Goal: Information Seeking & Learning: Learn about a topic

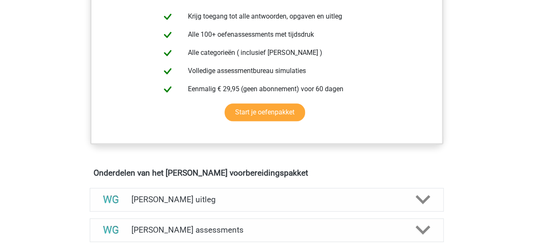
scroll to position [421, 0]
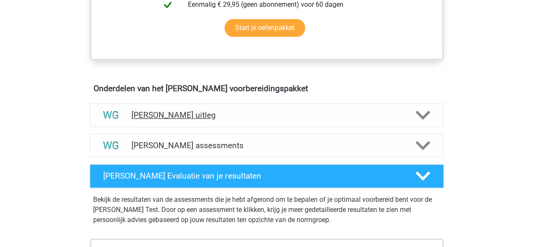
click at [215, 113] on h4 "[PERSON_NAME] uitleg" at bounding box center [266, 115] width 271 height 10
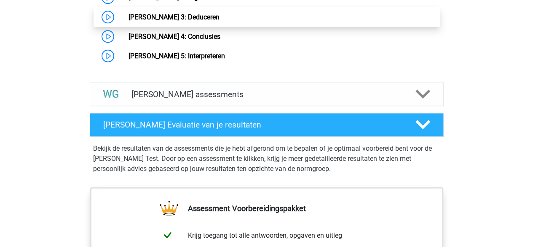
scroll to position [801, 0]
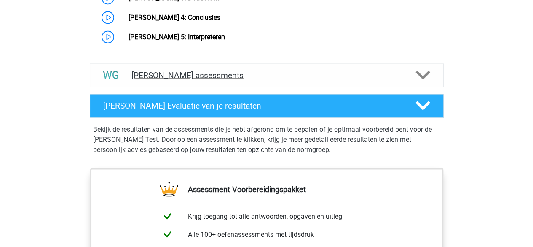
click at [218, 72] on h4 "Watson Glaser assessments" at bounding box center [266, 75] width 271 height 10
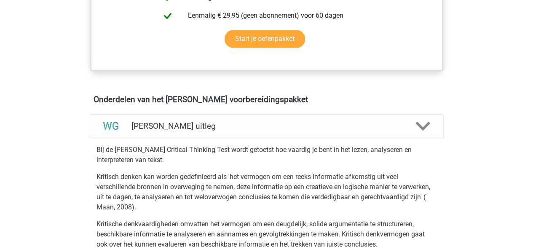
scroll to position [464, 0]
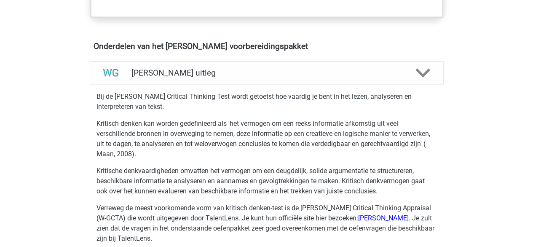
click at [150, 128] on p "Kritisch denken kan worden gedefinieerd als 'het vermogen om een ​​reeks inform…" at bounding box center [267, 138] width 341 height 40
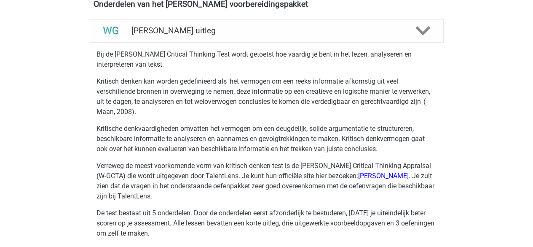
click at [208, 104] on p "Kritisch denken kan worden gedefinieerd als 'het vermogen om een ​​reeks inform…" at bounding box center [267, 96] width 341 height 40
click at [199, 109] on p "Kritisch denken kan worden gedefinieerd als 'het vermogen om een ​​reeks inform…" at bounding box center [267, 96] width 341 height 40
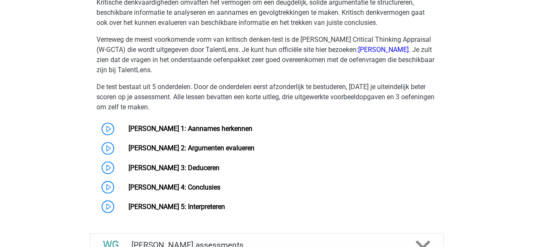
scroll to position [632, 0]
click at [208, 70] on p "Verreweg de meest voorkomende vorm van kritisch denken-test is de Watson-Glaser…" at bounding box center [267, 54] width 341 height 40
click at [215, 63] on p "Verreweg de meest voorkomende vorm van kritisch denken-test is de Watson-Glaser…" at bounding box center [267, 54] width 341 height 40
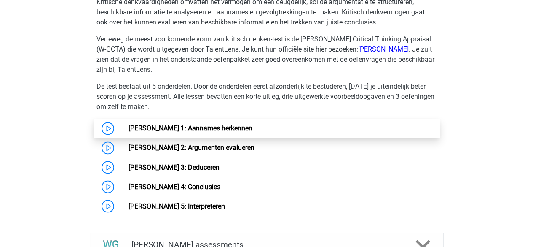
click at [139, 129] on link "[PERSON_NAME] 1: Aannames herkennen" at bounding box center [191, 128] width 124 height 8
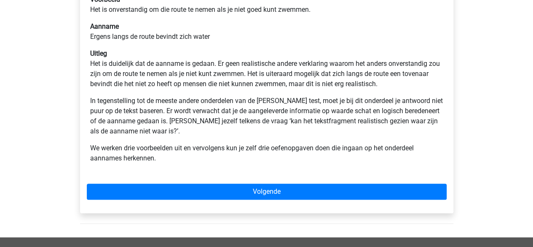
scroll to position [126, 0]
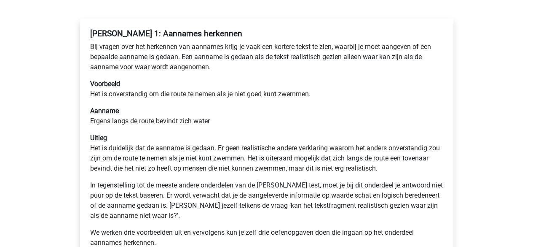
click at [253, 78] on div "Watson Glaser 1: Aannames herkennen Bij vragen over het herkennen van aannames …" at bounding box center [267, 141] width 360 height 232
click at [248, 76] on div "Watson Glaser 1: Aannames herkennen Bij vragen over het herkennen van aannames …" at bounding box center [267, 141] width 360 height 232
click at [247, 75] on div "Watson Glaser 1: Aannames herkennen Bij vragen over het herkennen van aannames …" at bounding box center [267, 141] width 360 height 232
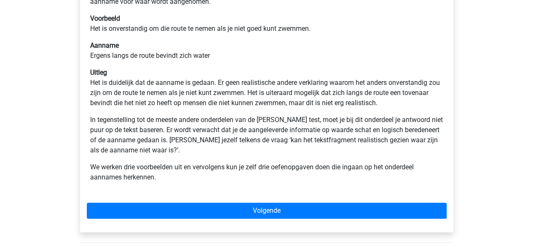
scroll to position [211, 0]
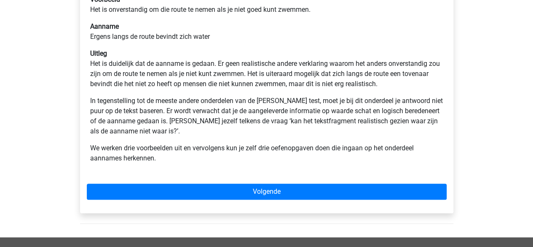
click at [251, 137] on div "Watson Glaser 1: Aannames herkennen Bij vragen over het herkennen van aannames …" at bounding box center [267, 57] width 360 height 232
click at [248, 136] on div "Watson Glaser 1: Aannames herkennen Bij vragen over het herkennen van aannames …" at bounding box center [267, 57] width 360 height 232
click at [247, 137] on div "Watson Glaser 1: Aannames herkennen Bij vragen over het herkennen van aannames …" at bounding box center [267, 57] width 360 height 232
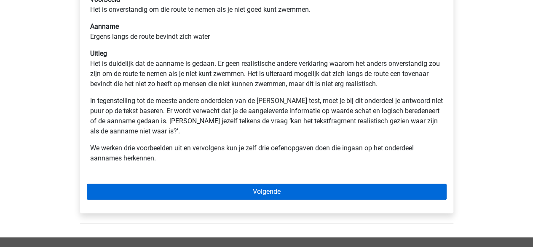
drag, startPoint x: 272, startPoint y: 203, endPoint x: 276, endPoint y: 199, distance: 5.4
click at [274, 201] on div "Watson Glaser 1: Aannames herkennen Bij vragen over het herkennen van aannames …" at bounding box center [266, 73] width 373 height 279
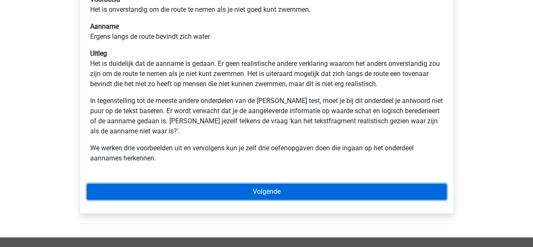
click at [276, 199] on link "Volgende" at bounding box center [267, 191] width 360 height 16
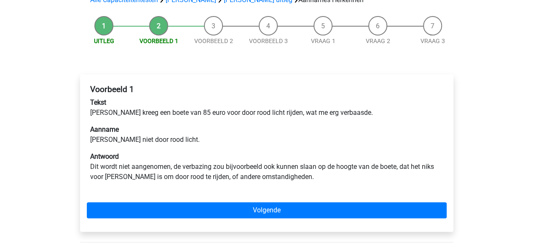
scroll to position [84, 0]
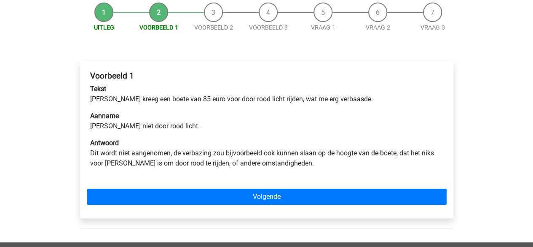
click at [42, 88] on div "Registreer Nederlands English" at bounding box center [266, 190] width 533 height 549
click at [50, 88] on div "Registreer Nederlands English" at bounding box center [266, 190] width 533 height 549
click at [53, 87] on div "Registreer Nederlands English" at bounding box center [266, 190] width 533 height 549
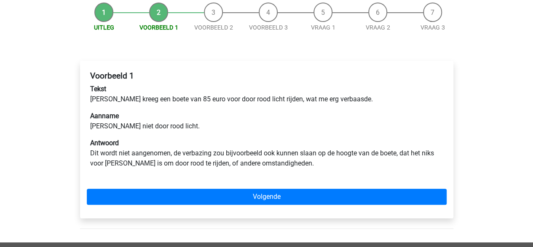
click at [53, 87] on div "Registreer Nederlands English" at bounding box center [266, 190] width 533 height 549
click at [238, 139] on p "Antwoord Dit wordt niet aangenomen, de verbazing zou bijvoorbeeld ook kunnen sl…" at bounding box center [266, 153] width 353 height 30
click at [263, 139] on p "Antwoord Dit wordt niet aangenomen, de verbazing zou bijvoorbeeld ook kunnen sl…" at bounding box center [266, 153] width 353 height 30
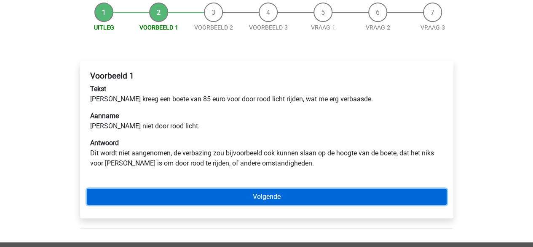
click at [271, 199] on link "Volgende" at bounding box center [267, 196] width 360 height 16
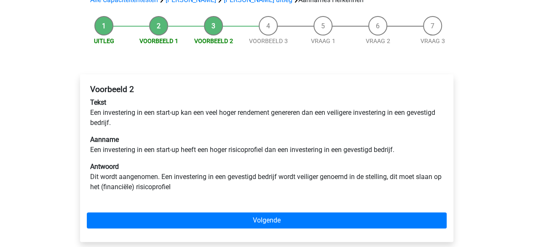
scroll to position [84, 0]
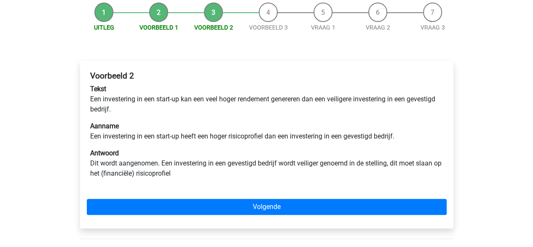
click at [231, 118] on div "Voorbeeld 2 Tekst Een investering in een start-up kan een veel hoger rendement …" at bounding box center [267, 127] width 360 height 121
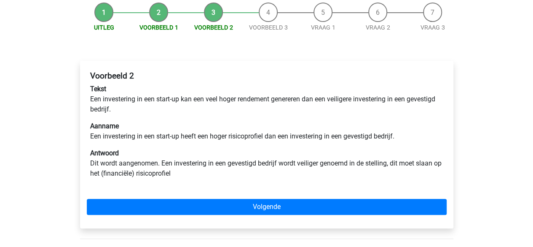
click at [231, 118] on div "Voorbeeld 2 Tekst Een investering in een start-up kan een veel hoger rendement …" at bounding box center [267, 127] width 360 height 121
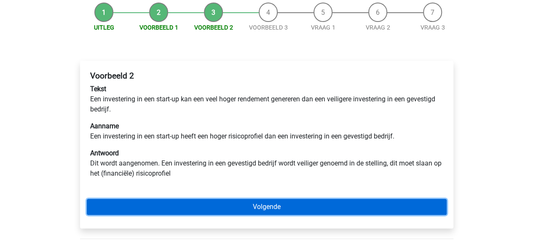
click at [270, 201] on link "Volgende" at bounding box center [267, 207] width 360 height 16
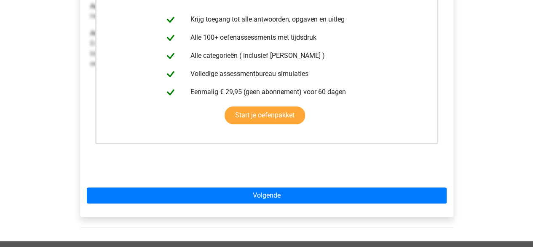
scroll to position [253, 0]
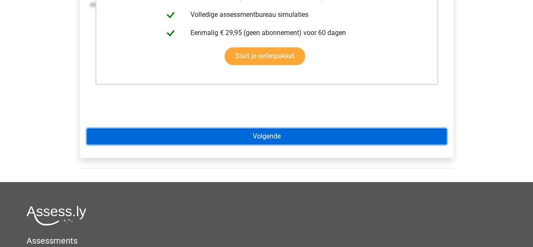
click at [261, 139] on link "Volgende" at bounding box center [267, 136] width 360 height 16
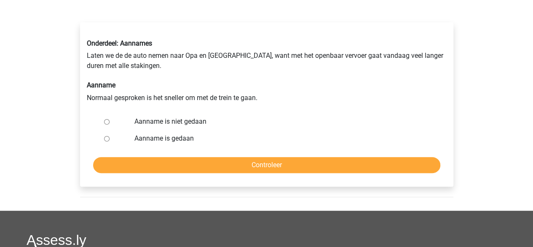
scroll to position [126, 0]
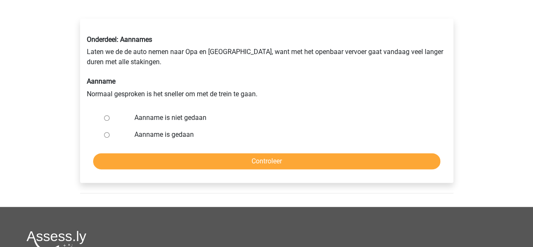
click at [103, 119] on div at bounding box center [115, 117] width 28 height 17
click at [105, 118] on input "Aanname is niet gedaan" at bounding box center [106, 117] width 5 height 5
radio input "true"
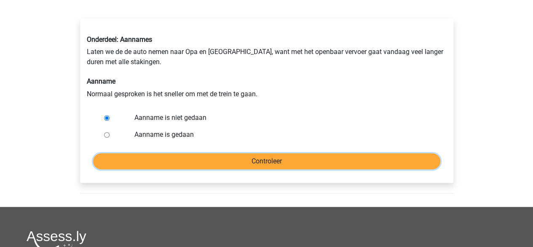
click at [266, 161] on input "Controleer" at bounding box center [266, 161] width 347 height 16
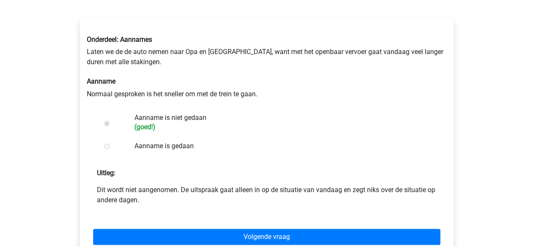
scroll to position [169, 0]
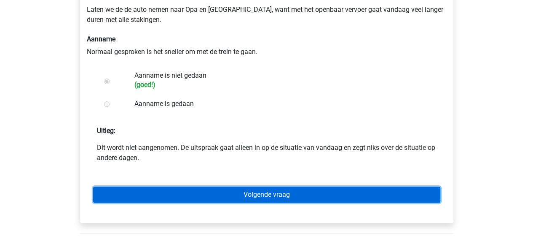
click at [261, 192] on link "Volgende vraag" at bounding box center [266, 194] width 347 height 16
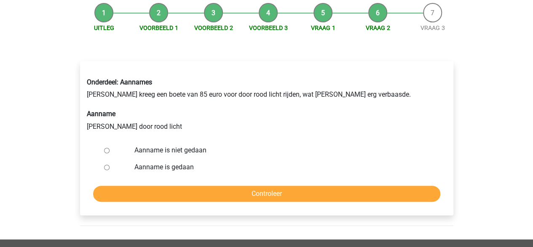
scroll to position [84, 0]
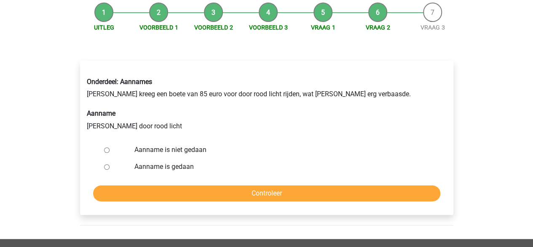
click at [109, 151] on div at bounding box center [115, 149] width 28 height 17
click at [107, 167] on input "Aanname is gedaan" at bounding box center [106, 166] width 5 height 5
radio input "true"
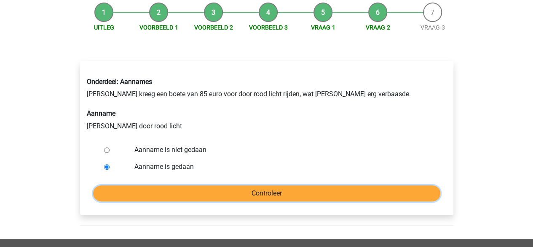
click at [207, 190] on input "Controleer" at bounding box center [266, 193] width 347 height 16
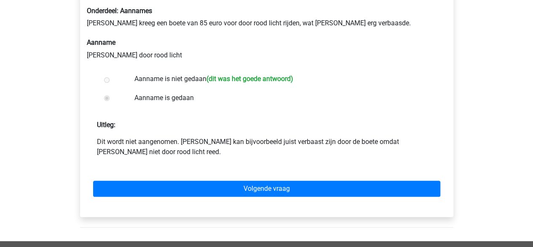
scroll to position [169, 0]
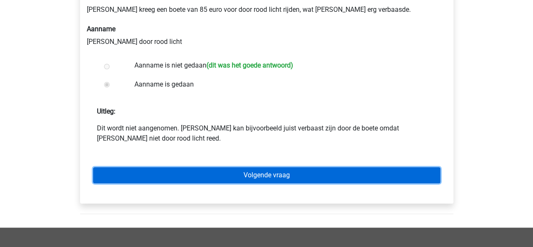
click at [258, 175] on link "Volgende vraag" at bounding box center [266, 175] width 347 height 16
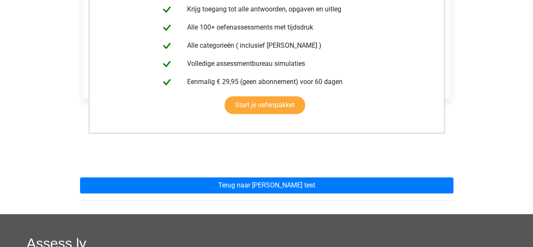
scroll to position [211, 0]
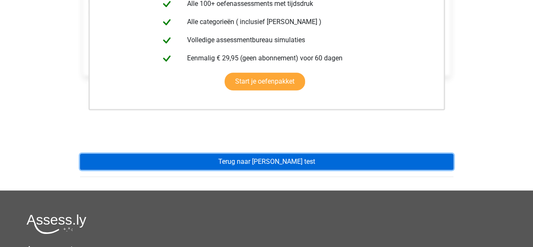
click at [266, 160] on link "Terug naar watson glaser test" at bounding box center [266, 161] width 373 height 16
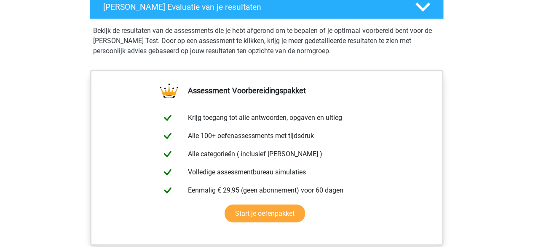
scroll to position [464, 0]
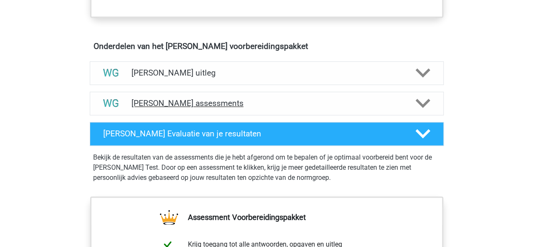
click at [211, 109] on div "Watson Glaser assessments" at bounding box center [267, 103] width 354 height 24
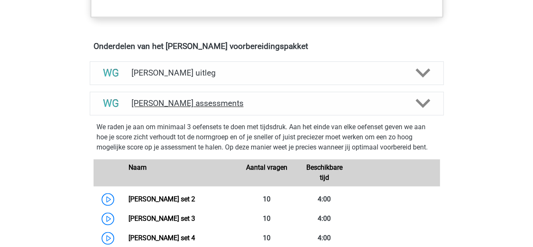
click at [210, 103] on h4 "Watson Glaser assessments" at bounding box center [266, 103] width 271 height 10
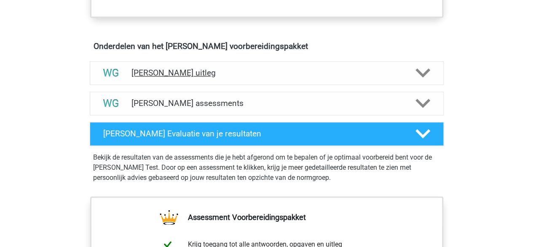
click at [204, 72] on h4 "[PERSON_NAME] uitleg" at bounding box center [266, 73] width 271 height 10
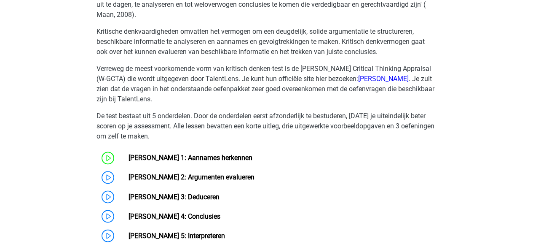
scroll to position [674, 0]
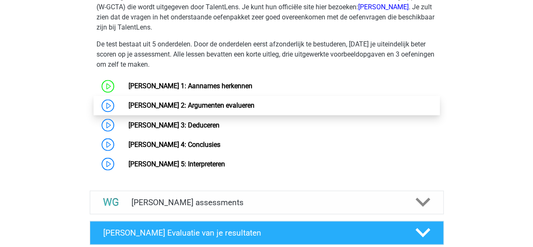
click at [209, 104] on link "Watson Glaser 2: Argumenten evalueren" at bounding box center [192, 105] width 126 height 8
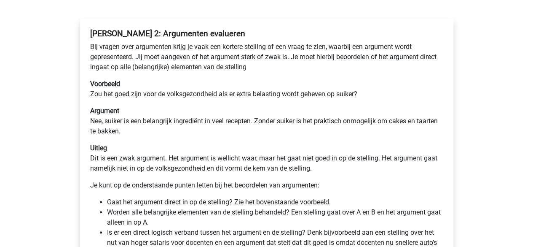
click at [253, 110] on p "Argument Nee, suiker is een belangrijk ingrediënt in veel recepten. Zonder suik…" at bounding box center [266, 121] width 353 height 30
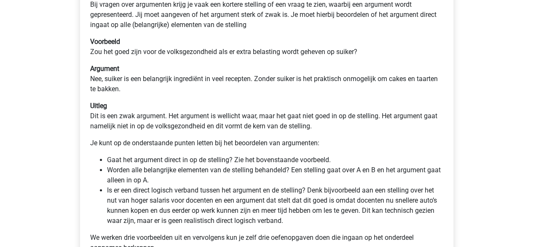
click at [253, 105] on p "Uitleg Dit is een zwak argument. Het argument is wellicht waar, maar het gaat n…" at bounding box center [266, 116] width 353 height 30
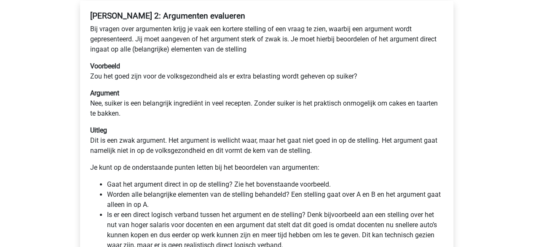
scroll to position [126, 0]
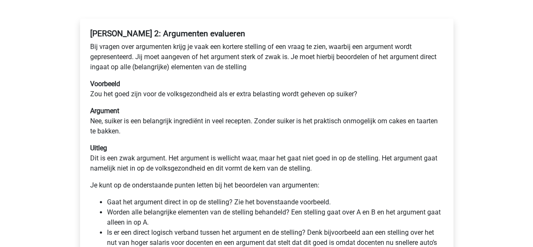
click at [253, 105] on div "Watson Glaser 2: Argumenten evalueren Bij vragen over argumenten krijg je vaak …" at bounding box center [267, 164] width 360 height 279
click at [257, 89] on p "Voorbeeld Zou het goed zijn voor de volksgezondheid als er extra belasting word…" at bounding box center [266, 89] width 353 height 20
click at [257, 81] on p "Voorbeeld Zou het goed zijn voor de volksgezondheid als er extra belasting word…" at bounding box center [266, 89] width 353 height 20
click at [218, 104] on div "Watson Glaser 2: Argumenten evalueren Bij vragen over argumenten krijg je vaak …" at bounding box center [267, 164] width 360 height 279
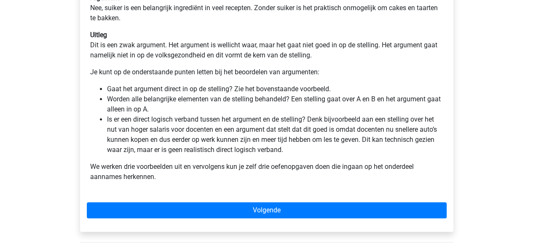
scroll to position [253, 0]
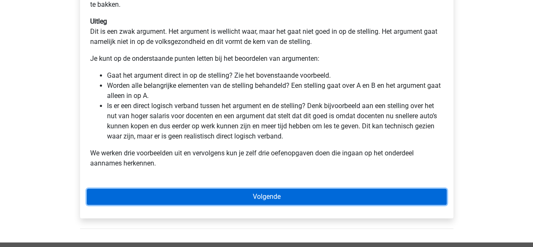
click at [246, 195] on link "Volgende" at bounding box center [267, 196] width 360 height 16
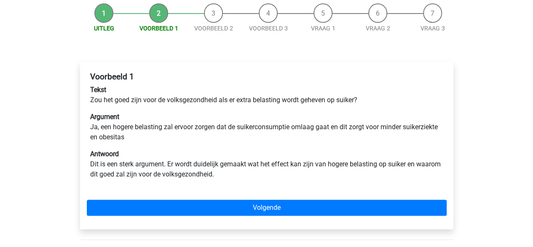
scroll to position [84, 0]
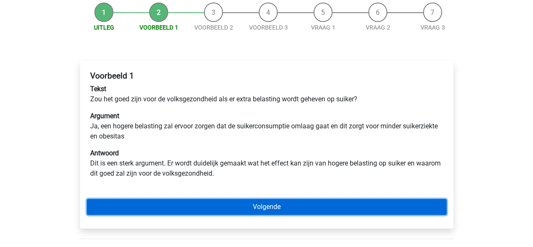
click at [271, 204] on link "Volgende" at bounding box center [267, 207] width 360 height 16
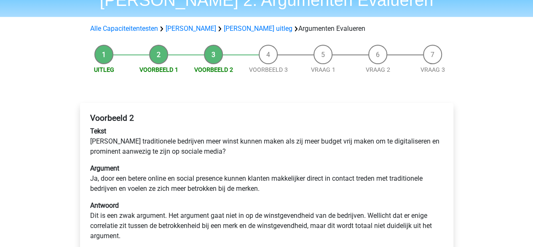
click at [239, 168] on p "Argument Ja, door een betere online en social presence kunnen klanten makkelijk…" at bounding box center [266, 178] width 353 height 30
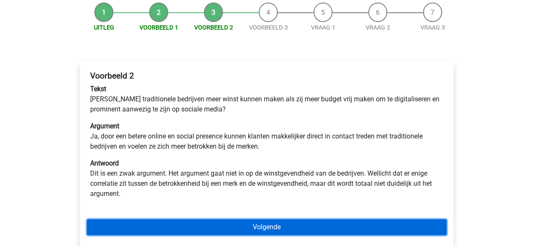
click at [276, 228] on link "Volgende" at bounding box center [267, 227] width 360 height 16
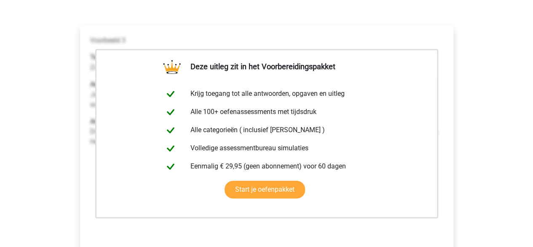
scroll to position [169, 0]
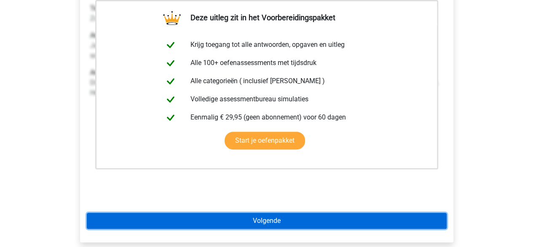
click at [262, 216] on link "Volgende" at bounding box center [267, 220] width 360 height 16
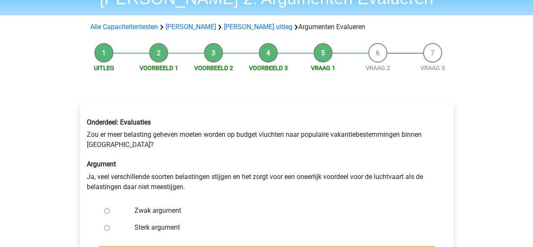
scroll to position [84, 0]
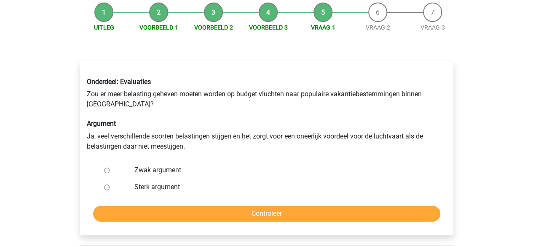
click at [236, 116] on div "Onderdeel: Evaluaties Zou er meer belasting geheven moeten worden op budget vlu…" at bounding box center [267, 114] width 373 height 87
click at [226, 114] on div "Onderdeel: Evaluaties Zou er meer belasting geheven moeten worden op budget vlu…" at bounding box center [267, 114] width 373 height 87
click at [106, 167] on input "Zwak argument" at bounding box center [106, 169] width 5 height 5
radio input "true"
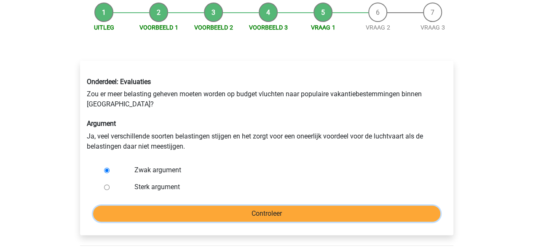
click at [216, 205] on input "Controleer" at bounding box center [266, 213] width 347 height 16
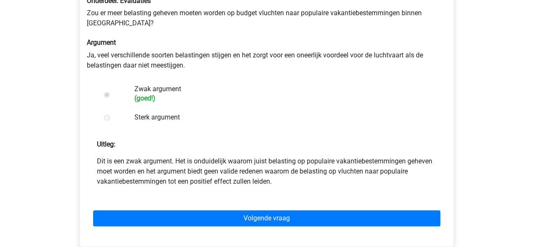
scroll to position [211, 0]
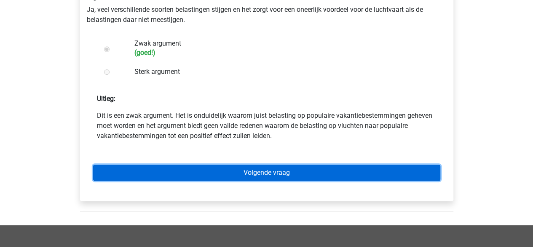
click at [226, 172] on link "Volgende vraag" at bounding box center [266, 172] width 347 height 16
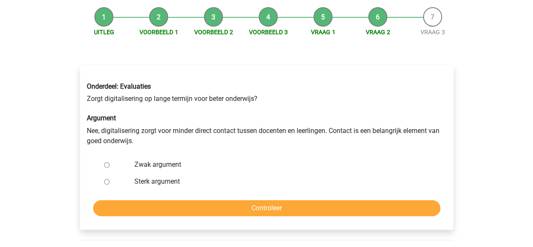
scroll to position [126, 0]
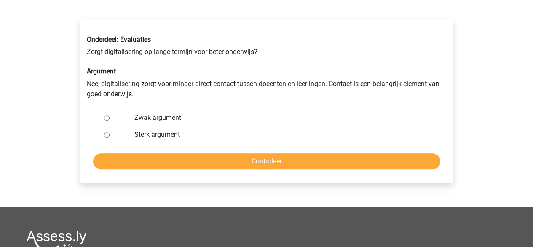
click at [107, 118] on input "Zwak argument" at bounding box center [106, 117] width 5 height 5
radio input "true"
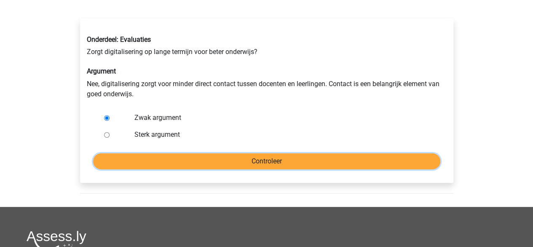
click at [228, 156] on input "Controleer" at bounding box center [266, 161] width 347 height 16
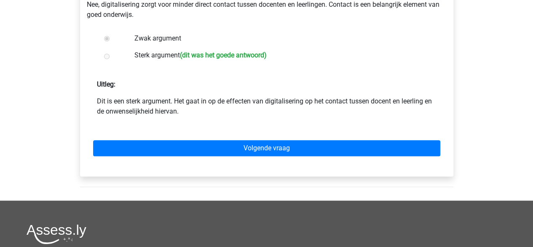
scroll to position [211, 0]
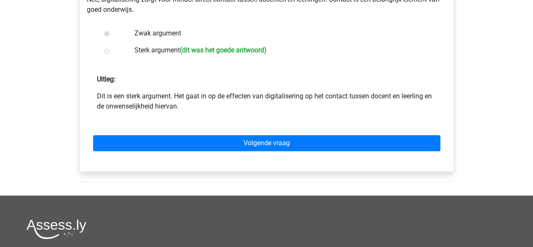
click at [263, 151] on div "Volgende vraag" at bounding box center [267, 141] width 360 height 46
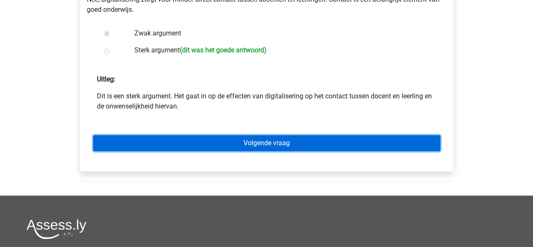
click at [263, 146] on link "Volgende vraag" at bounding box center [266, 143] width 347 height 16
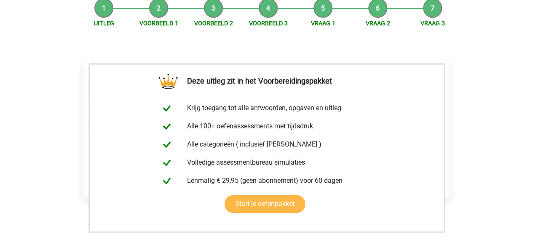
scroll to position [169, 0]
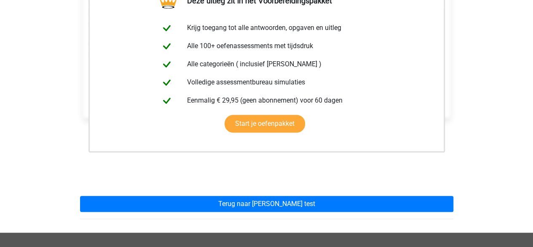
click at [248, 193] on div "Deze uitleg zit in het Voorbereidingspakket Krijg toegang tot alle antwoorden, …" at bounding box center [266, 96] width 387 height 273
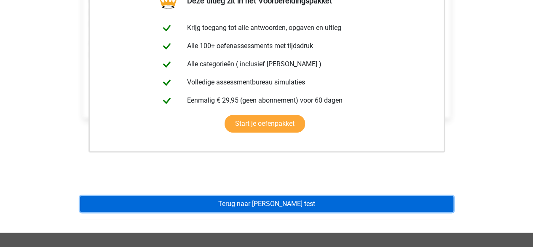
click at [250, 209] on link "Terug naar [PERSON_NAME] test" at bounding box center [266, 204] width 373 height 16
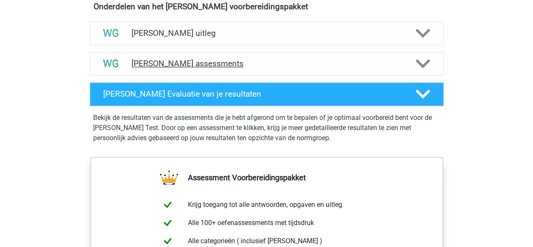
scroll to position [506, 0]
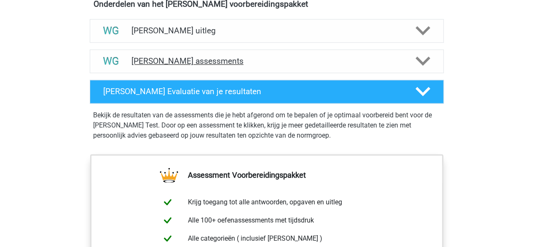
click at [217, 64] on h4 "Watson Glaser assessments" at bounding box center [266, 61] width 271 height 10
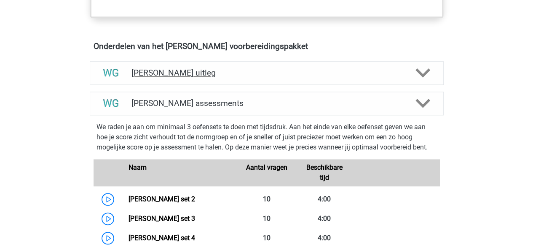
click at [197, 75] on h4 "[PERSON_NAME] uitleg" at bounding box center [266, 73] width 271 height 10
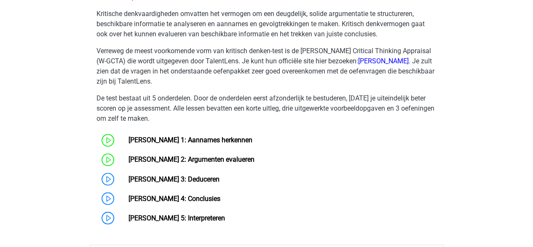
scroll to position [674, 0]
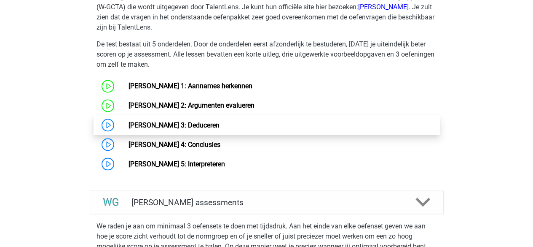
click at [181, 123] on link "[PERSON_NAME] 3: Deduceren" at bounding box center [174, 125] width 91 height 8
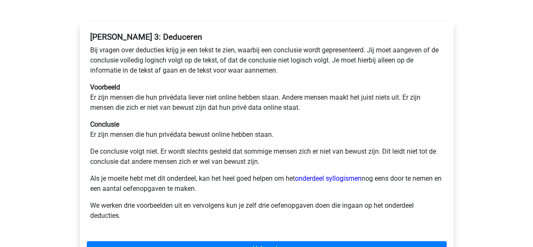
scroll to position [126, 0]
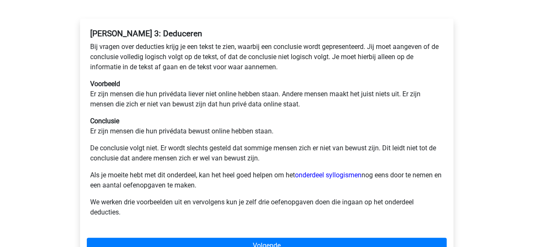
click at [219, 80] on p "Voorbeeld Er zijn mensen die hun privédata liever niet online hebben staan. And…" at bounding box center [266, 94] width 353 height 30
click at [217, 116] on p "Conclusie Er zijn mensen die hun privédata bewust online hebben staan." at bounding box center [266, 126] width 353 height 20
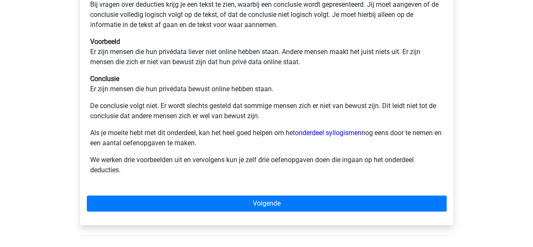
scroll to position [211, 0]
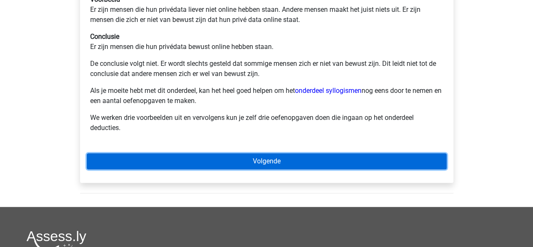
click at [241, 157] on link "Volgende" at bounding box center [267, 161] width 360 height 16
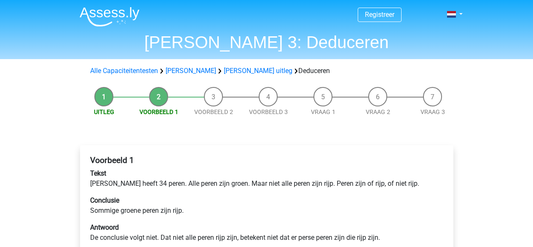
scroll to position [126, 0]
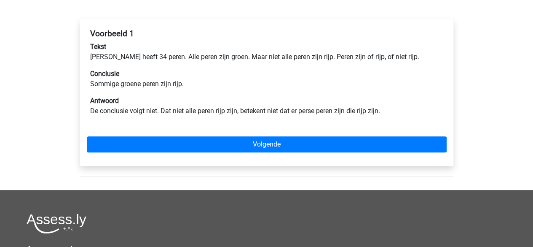
click at [219, 90] on div "Voorbeeld 1 Tekst [PERSON_NAME] heeft 34 peren. Alle peren zijn groen. Maar nie…" at bounding box center [267, 75] width 360 height 101
click at [214, 91] on div "Voorbeeld 1 Tekst [PERSON_NAME] heeft 34 peren. Alle peren zijn groen. Maar nie…" at bounding box center [267, 75] width 360 height 101
click at [213, 91] on div "Voorbeeld 1 Tekst Peter heeft 34 peren. Alle peren zijn groen. Maar niet alle p…" at bounding box center [267, 75] width 360 height 101
click at [212, 91] on div "Voorbeeld 1 Tekst Peter heeft 34 peren. Alle peren zijn groen. Maar niet alle p…" at bounding box center [267, 75] width 360 height 101
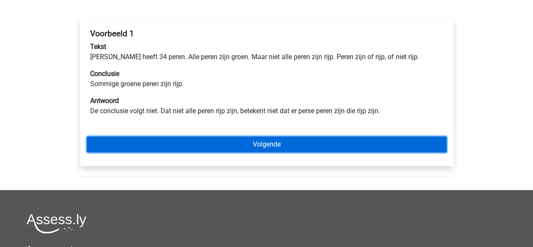
click at [258, 148] on link "Volgende" at bounding box center [267, 144] width 360 height 16
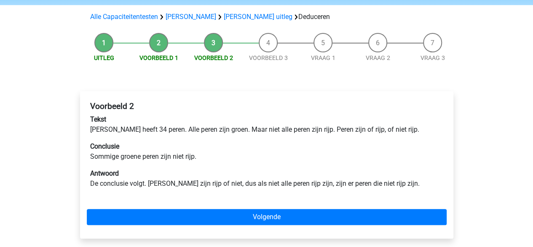
scroll to position [84, 0]
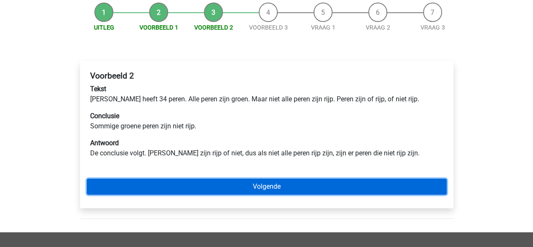
click at [244, 181] on link "Volgende" at bounding box center [267, 186] width 360 height 16
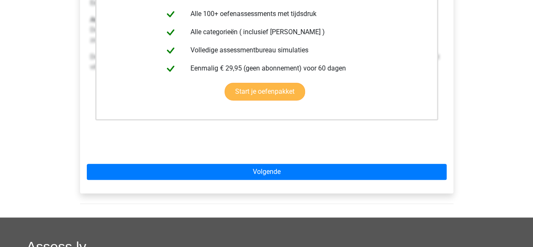
scroll to position [253, 0]
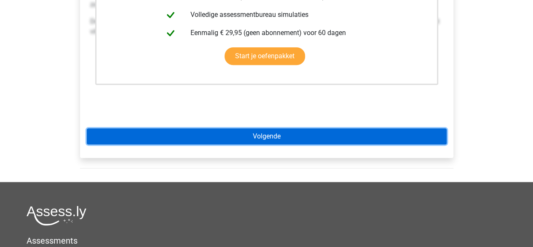
click at [253, 140] on link "Volgende" at bounding box center [267, 136] width 360 height 16
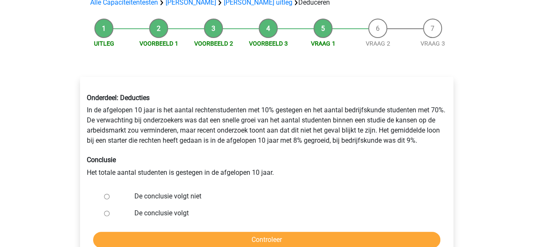
scroll to position [126, 0]
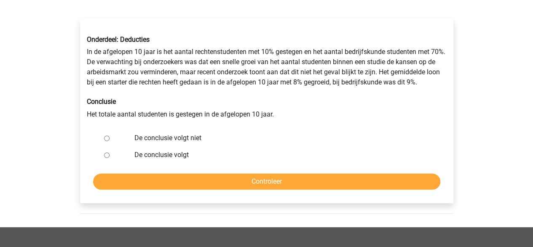
click at [249, 97] on div "Onderdeel: Deducties In de afgelopen 10 jaar is het aantal rechtenstudenten met…" at bounding box center [267, 77] width 373 height 97
click at [234, 95] on div "Onderdeel: Deducties In de afgelopen 10 jaar is het aantal rechtenstudenten met…" at bounding box center [267, 77] width 373 height 97
click at [105, 156] on input "De conclusie volgt" at bounding box center [106, 154] width 5 height 5
radio input "true"
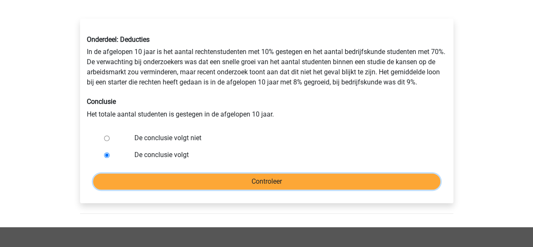
click at [191, 177] on input "Controleer" at bounding box center [266, 181] width 347 height 16
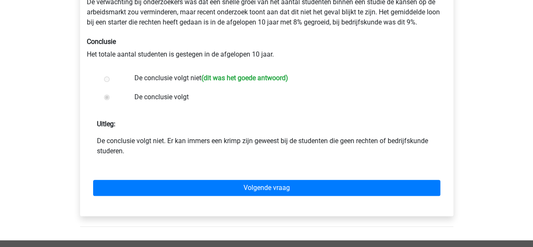
scroll to position [169, 0]
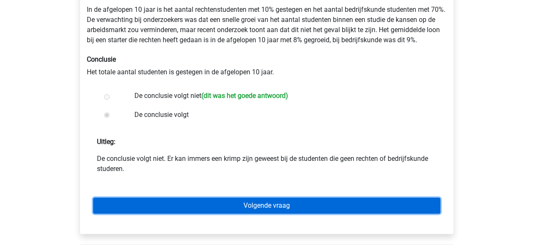
click at [249, 201] on link "Volgende vraag" at bounding box center [266, 205] width 347 height 16
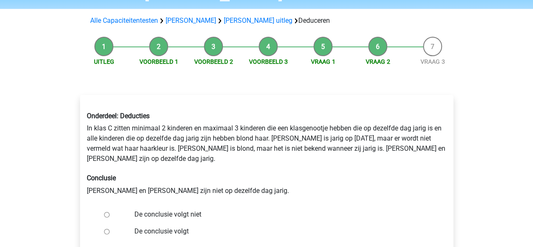
scroll to position [126, 0]
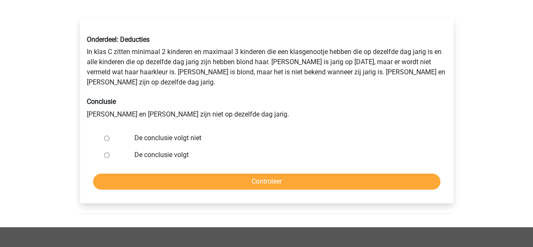
click at [246, 99] on div "Onderdeel: Deducties In klas C zitten minimaal 2 kinderen en maximaal 3 kindere…" at bounding box center [267, 77] width 373 height 97
click at [228, 96] on div "Onderdeel: Deducties In klas C zitten minimaal 2 kinderen en maximaal 3 kindere…" at bounding box center [267, 77] width 373 height 97
click at [106, 149] on div at bounding box center [115, 154] width 28 height 17
click at [105, 152] on input "De conclusie volgt" at bounding box center [106, 154] width 5 height 5
radio input "true"
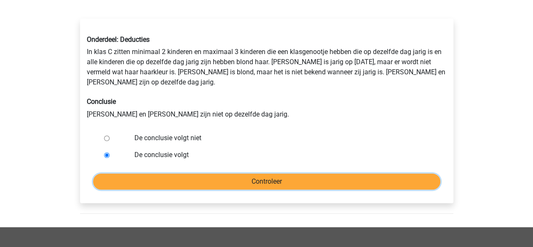
click at [161, 178] on input "Controleer" at bounding box center [266, 181] width 347 height 16
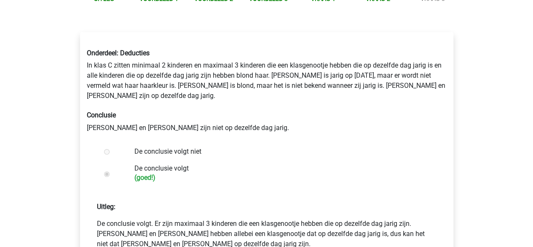
scroll to position [169, 0]
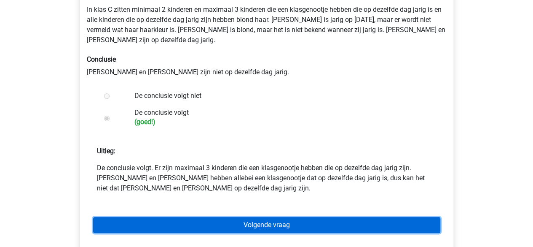
click at [239, 217] on link "Volgende vraag" at bounding box center [266, 225] width 347 height 16
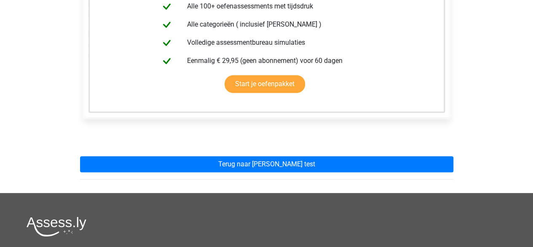
scroll to position [253, 0]
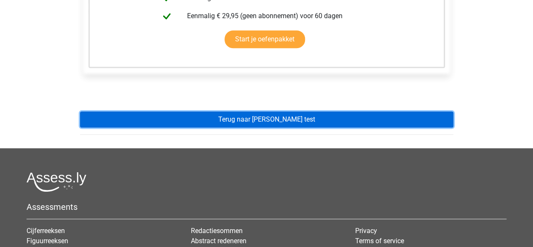
click at [269, 115] on link "Terug naar watson glaser test" at bounding box center [266, 119] width 373 height 16
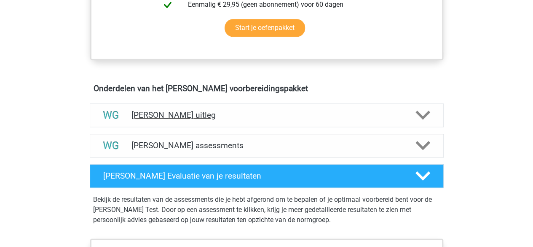
click at [210, 117] on h4 "[PERSON_NAME] uitleg" at bounding box center [266, 115] width 271 height 10
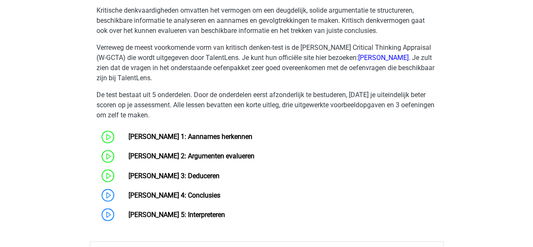
scroll to position [674, 0]
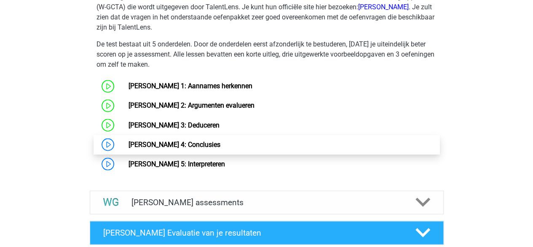
click at [196, 140] on link "[PERSON_NAME] 4: Conclusies" at bounding box center [175, 144] width 92 height 8
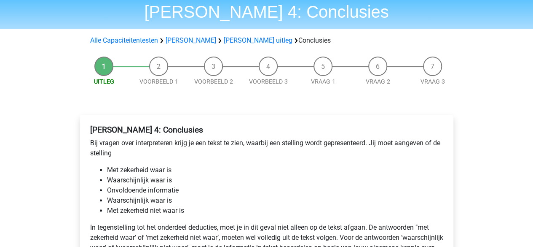
scroll to position [84, 0]
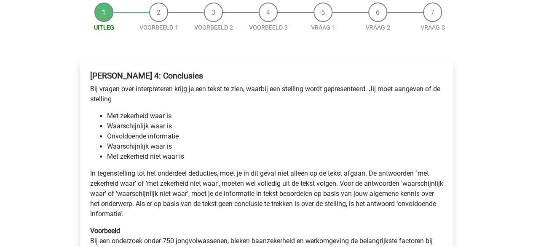
click at [255, 121] on li "Met zekerheid waar is" at bounding box center [275, 116] width 336 height 10
click at [221, 122] on li "Waarschijnlijk waar is" at bounding box center [275, 126] width 336 height 10
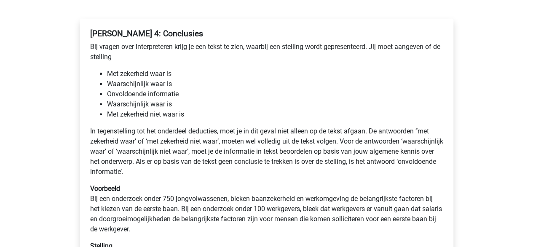
click at [217, 112] on li "Met zekerheid niet waar is" at bounding box center [275, 114] width 336 height 10
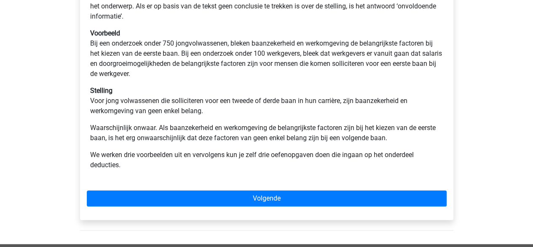
scroll to position [295, 0]
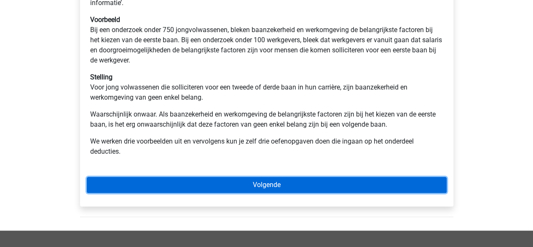
click at [284, 181] on link "Volgende" at bounding box center [267, 185] width 360 height 16
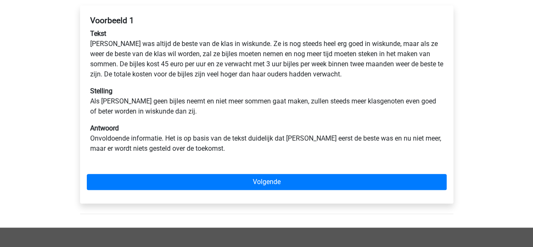
scroll to position [126, 0]
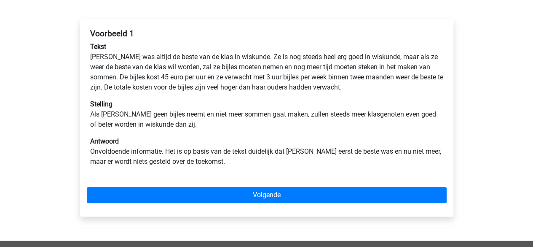
click at [246, 136] on p "Antwoord Onvoldoende informatie. Het is op basis van de tekst duidelijk dat Mar…" at bounding box center [266, 151] width 353 height 30
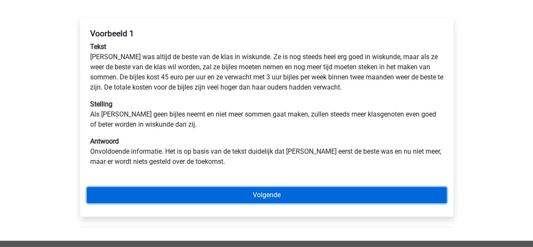
click at [250, 189] on link "Volgende" at bounding box center [267, 195] width 360 height 16
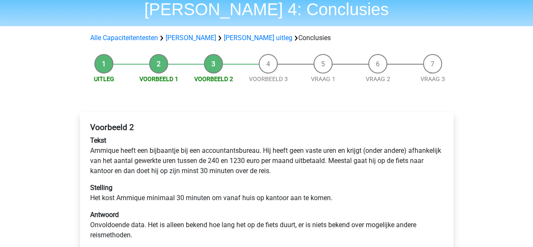
scroll to position [84, 0]
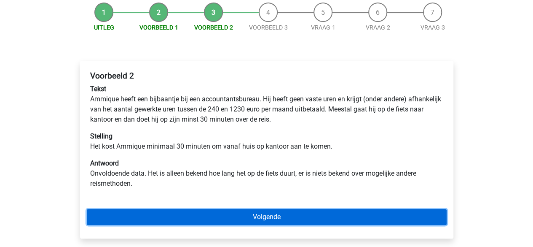
click at [250, 210] on link "Volgende" at bounding box center [267, 217] width 360 height 16
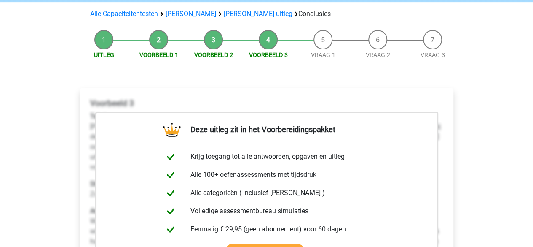
scroll to position [169, 0]
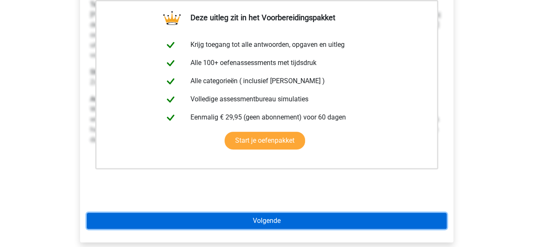
click at [255, 224] on link "Volgende" at bounding box center [267, 220] width 360 height 16
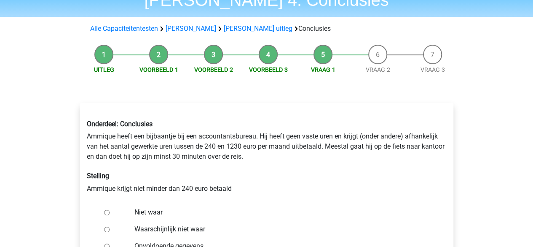
scroll to position [84, 0]
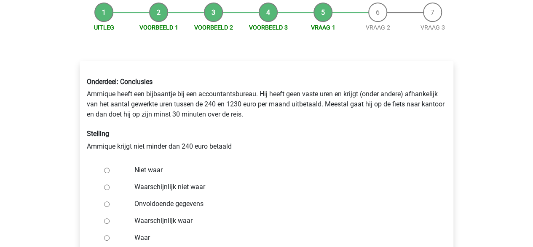
click at [260, 140] on div "Onderdeel: Conclusies Ammique heeft een bijbaantje bij een accountantsbureau. H…" at bounding box center [267, 114] width 373 height 87
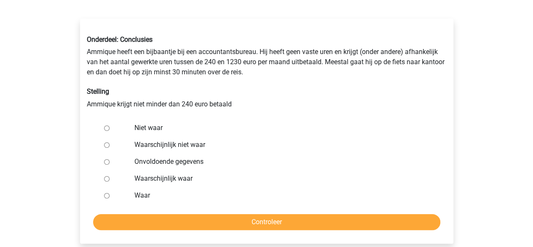
click at [242, 101] on div "Onderdeel: Conclusies Ammique heeft een bijbaantje bij een accountantsbureau. H…" at bounding box center [267, 72] width 373 height 87
click at [161, 182] on label "Waarschijnlijk waar" at bounding box center [280, 178] width 292 height 10
click at [110, 181] on input "Waarschijnlijk waar" at bounding box center [106, 178] width 5 height 5
radio input "true"
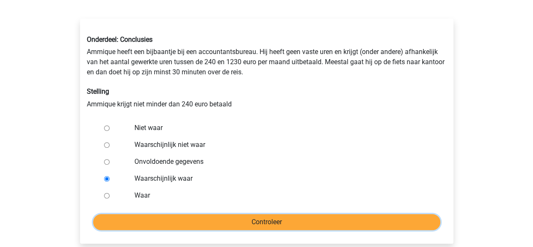
click at [264, 220] on input "Controleer" at bounding box center [266, 222] width 347 height 16
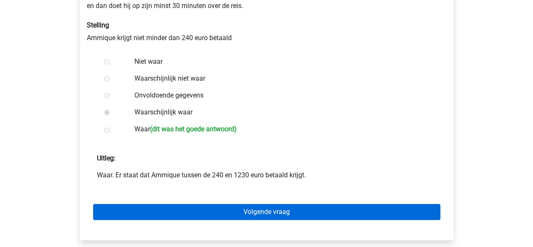
scroll to position [253, 0]
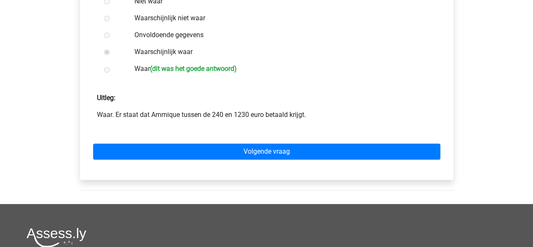
click at [236, 185] on div "Onderdeel: Conclusies Ammique heeft een bijbaantje bij een accountantsbureau. H…" at bounding box center [266, 39] width 387 height 328
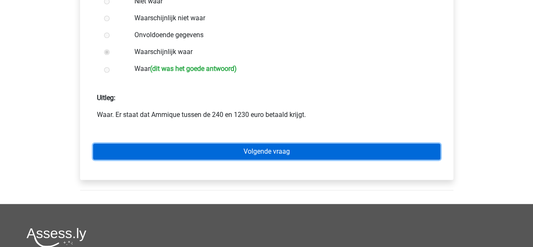
click at [254, 159] on link "Volgende vraag" at bounding box center [266, 151] width 347 height 16
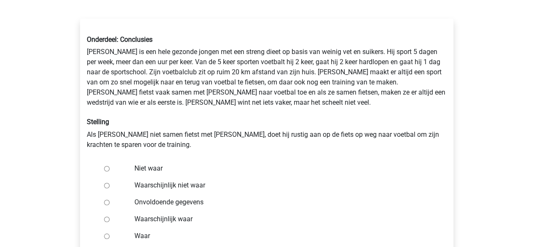
scroll to position [253, 0]
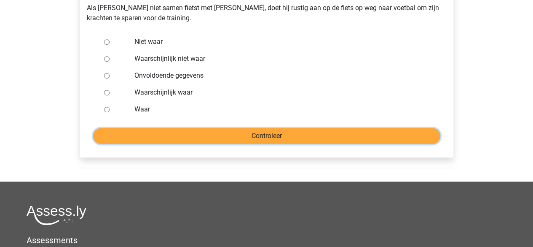
click at [241, 142] on input "Controleer" at bounding box center [266, 136] width 347 height 16
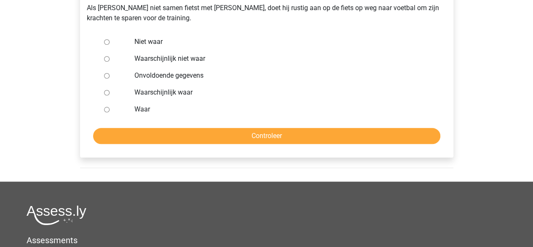
click at [133, 112] on div "Waar" at bounding box center [280, 109] width 304 height 17
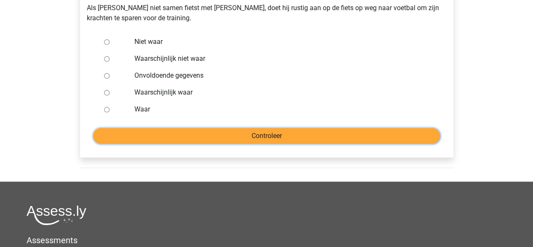
click at [169, 134] on input "Controleer" at bounding box center [266, 136] width 347 height 16
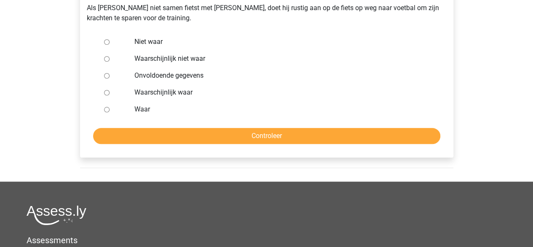
click at [140, 111] on label "Waar" at bounding box center [280, 109] width 292 height 10
click at [110, 111] on input "Waar" at bounding box center [106, 109] width 5 height 5
radio input "true"
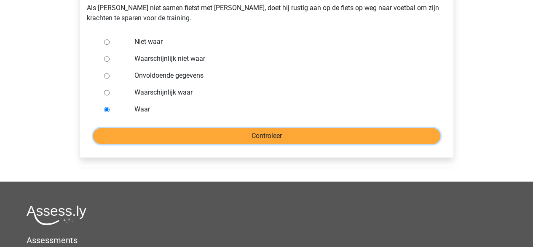
click at [151, 134] on input "Controleer" at bounding box center [266, 136] width 347 height 16
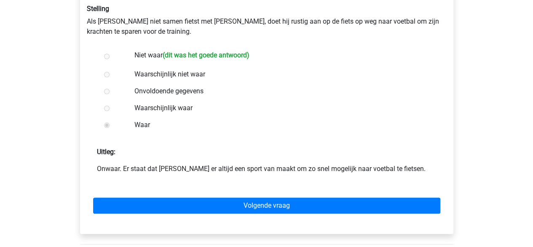
scroll to position [253, 0]
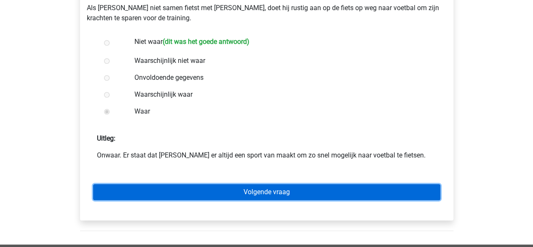
click at [220, 194] on link "Volgende vraag" at bounding box center [266, 192] width 347 height 16
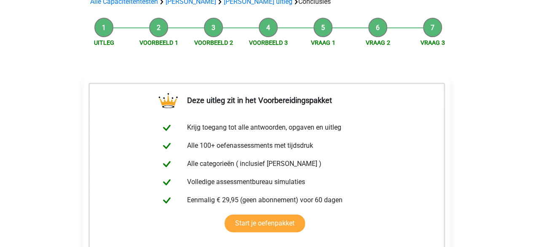
scroll to position [211, 0]
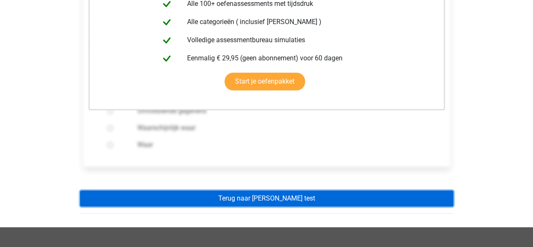
click at [220, 190] on link "Terug naar [PERSON_NAME] test" at bounding box center [266, 198] width 373 height 16
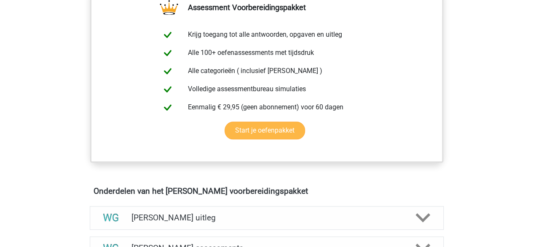
scroll to position [379, 0]
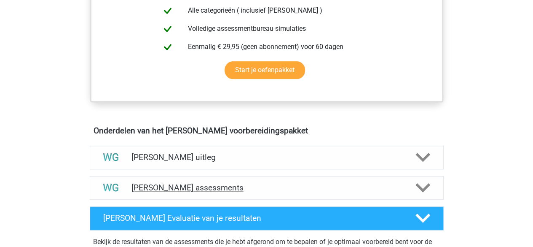
click at [206, 182] on h4 "Watson Glaser assessments" at bounding box center [266, 187] width 271 height 10
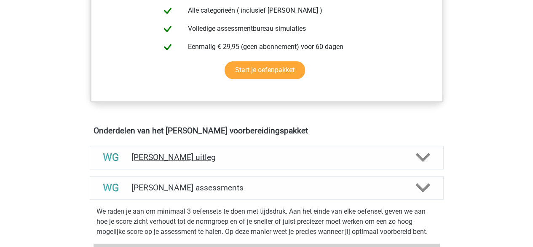
click at [206, 156] on h4 "[PERSON_NAME] uitleg" at bounding box center [266, 157] width 271 height 10
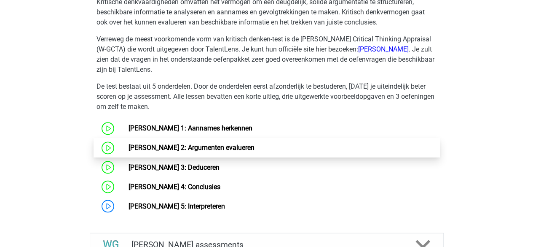
scroll to position [674, 0]
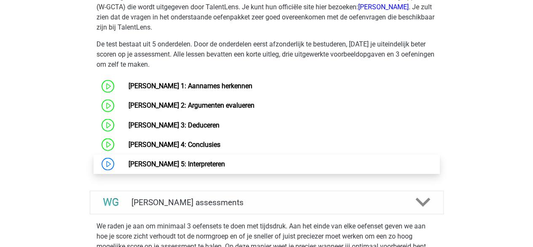
click at [176, 163] on link "[PERSON_NAME] 5: Interpreteren" at bounding box center [177, 163] width 97 height 8
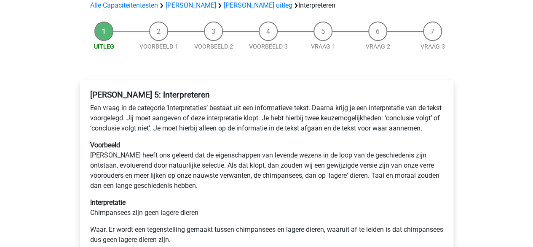
scroll to position [84, 0]
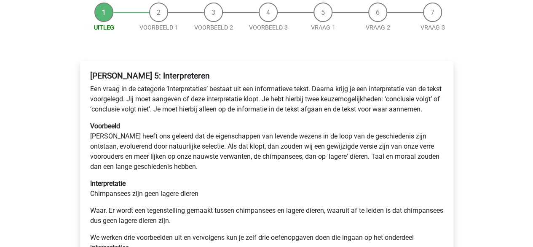
click at [223, 137] on p "Voorbeeld [PERSON_NAME] heeft ons geleerd dat de eigenschappen van levende weze…" at bounding box center [266, 146] width 353 height 51
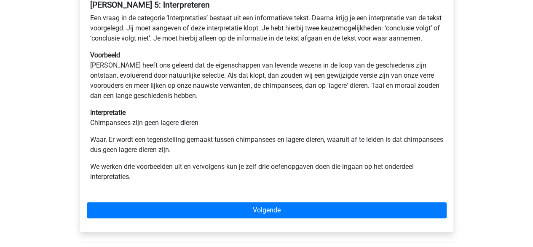
scroll to position [169, 0]
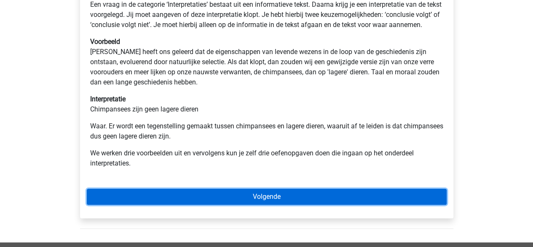
click at [311, 204] on link "Volgende" at bounding box center [267, 196] width 360 height 16
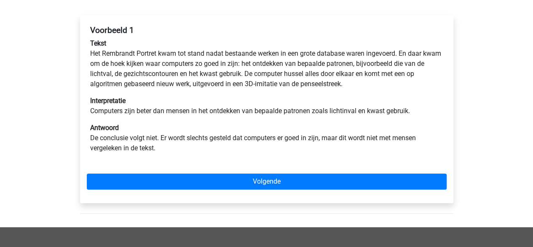
scroll to position [169, 0]
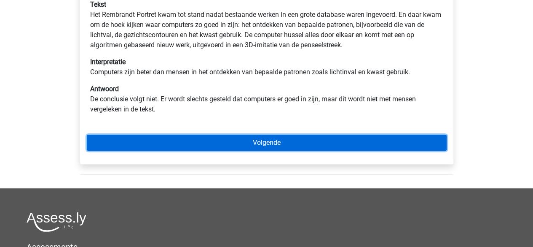
click at [241, 140] on link "Volgende" at bounding box center [267, 142] width 360 height 16
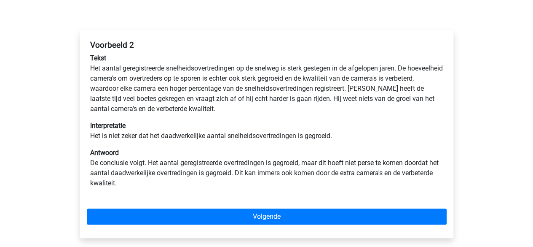
scroll to position [169, 0]
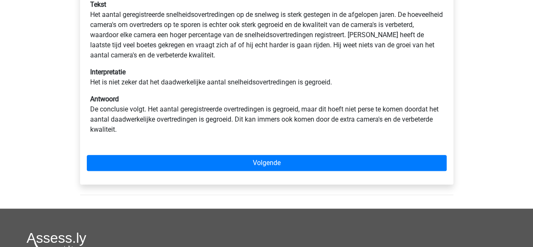
click at [235, 152] on div "Voorbeeld 2 Tekst Het aantal geregistreerde snelheidsovertredingen op de snelwe…" at bounding box center [266, 80] width 373 height 208
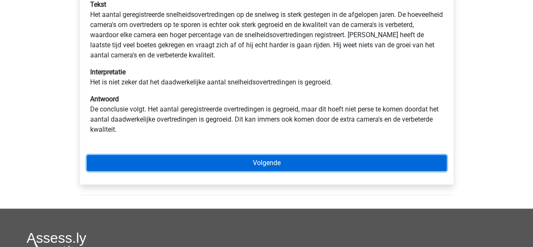
click at [235, 157] on link "Volgende" at bounding box center [267, 163] width 360 height 16
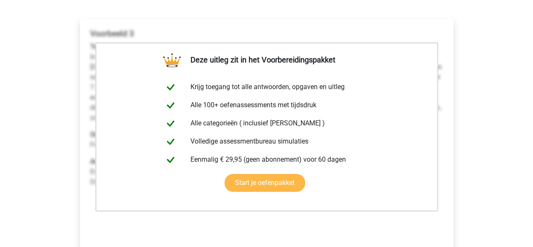
scroll to position [295, 0]
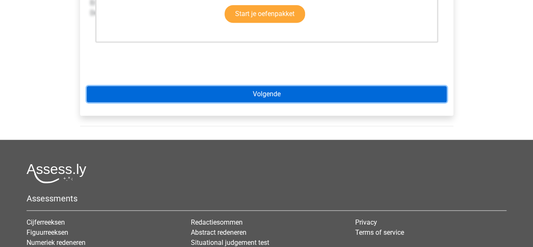
click at [267, 102] on link "Volgende" at bounding box center [267, 94] width 360 height 16
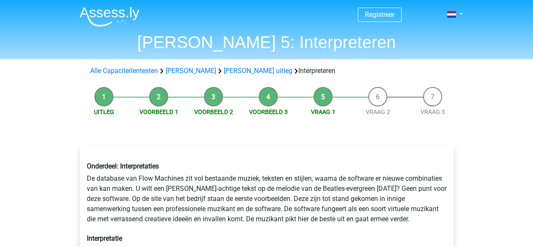
click at [177, 46] on h1 "[PERSON_NAME] 5: Interpreteren" at bounding box center [267, 42] width 388 height 20
click at [147, 67] on link "Alle Capaciteitentesten" at bounding box center [124, 71] width 68 height 8
